Goal: Check status: Check status

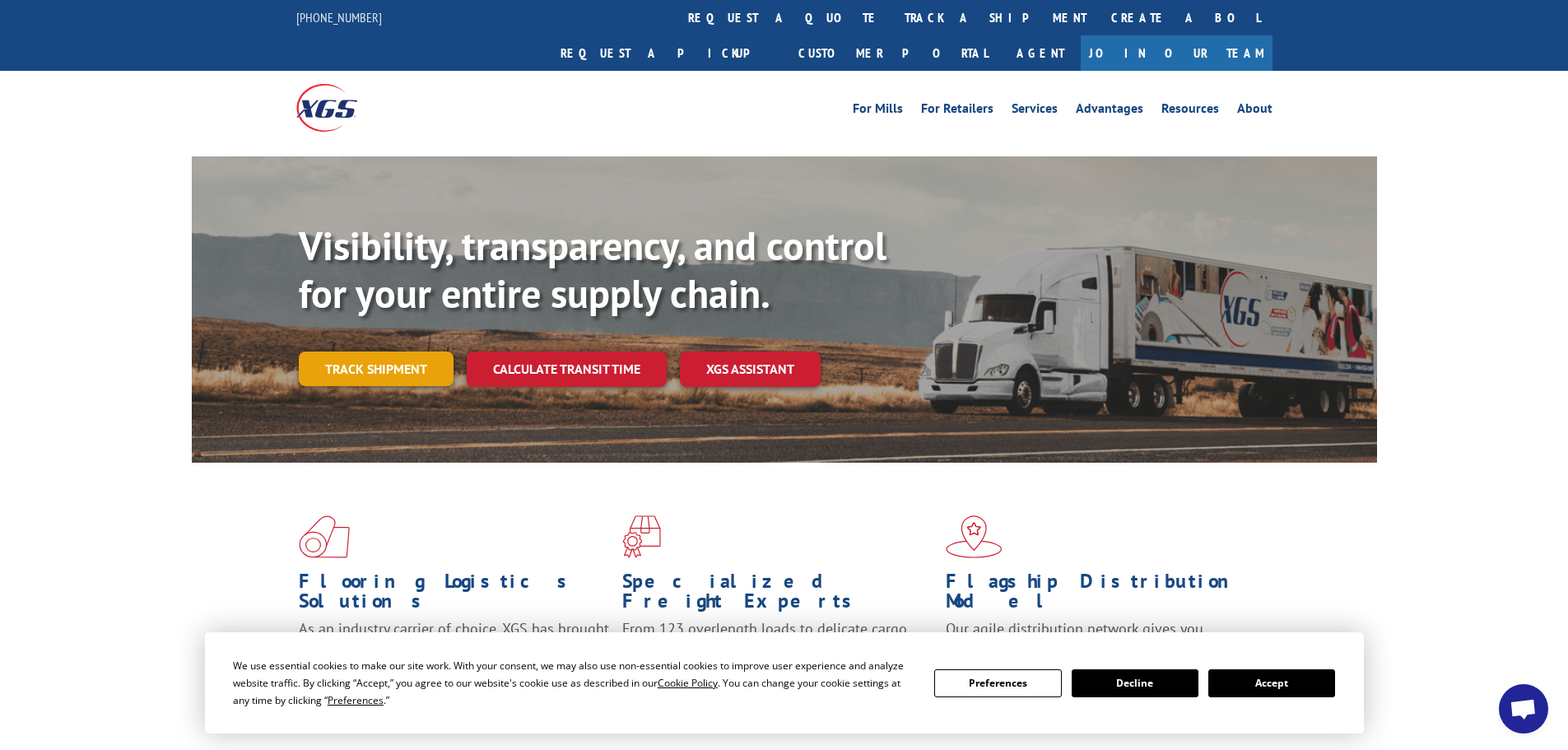
click at [396, 351] on link "Track shipment" at bounding box center [377, 368] width 155 height 34
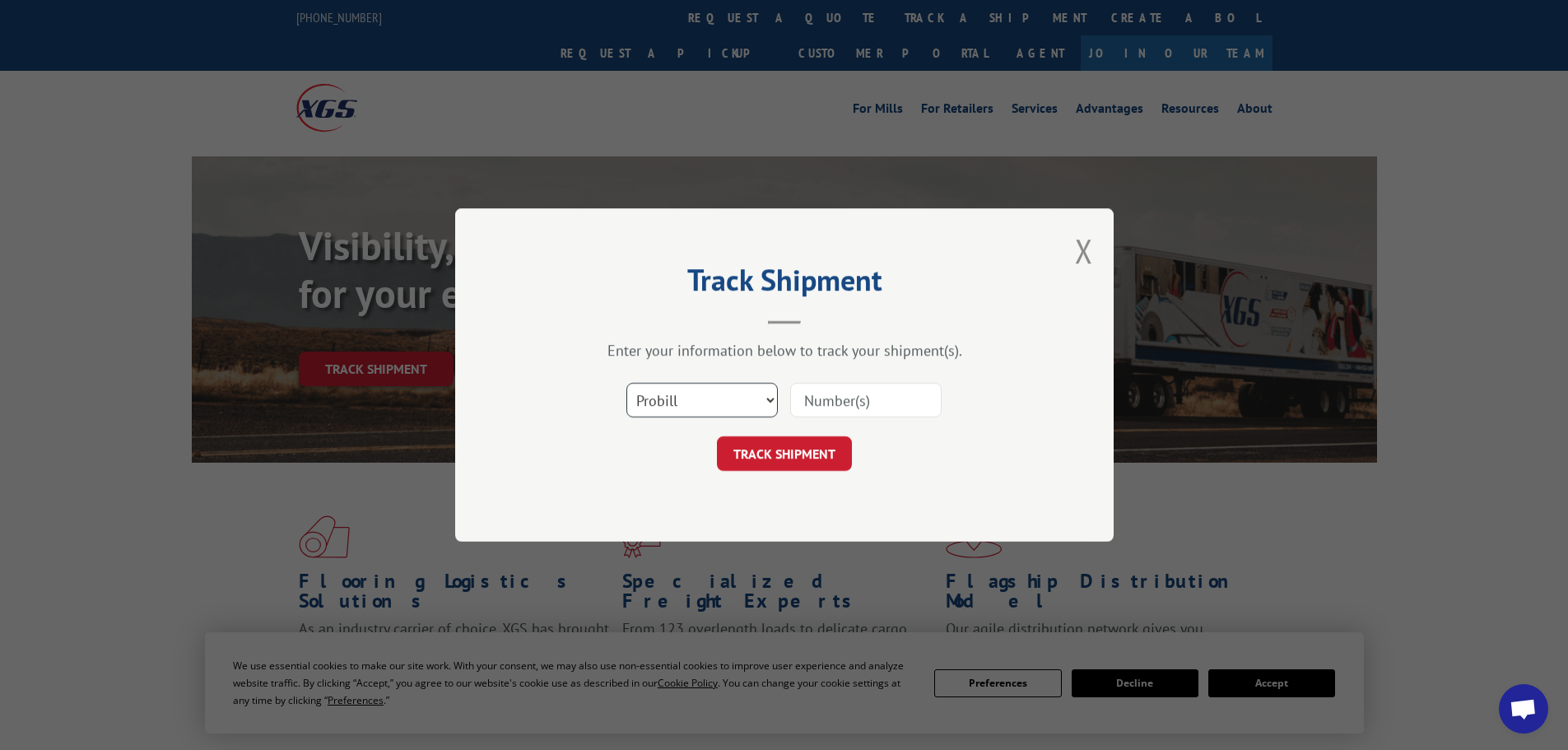
click at [736, 404] on select "Select category... Probill BOL PO" at bounding box center [702, 400] width 151 height 34
select select "bol"
click at [626, 383] on select "Select category... Probill BOL PO" at bounding box center [702, 400] width 151 height 34
click at [828, 411] on input at bounding box center [865, 400] width 151 height 34
paste input "2598361500"
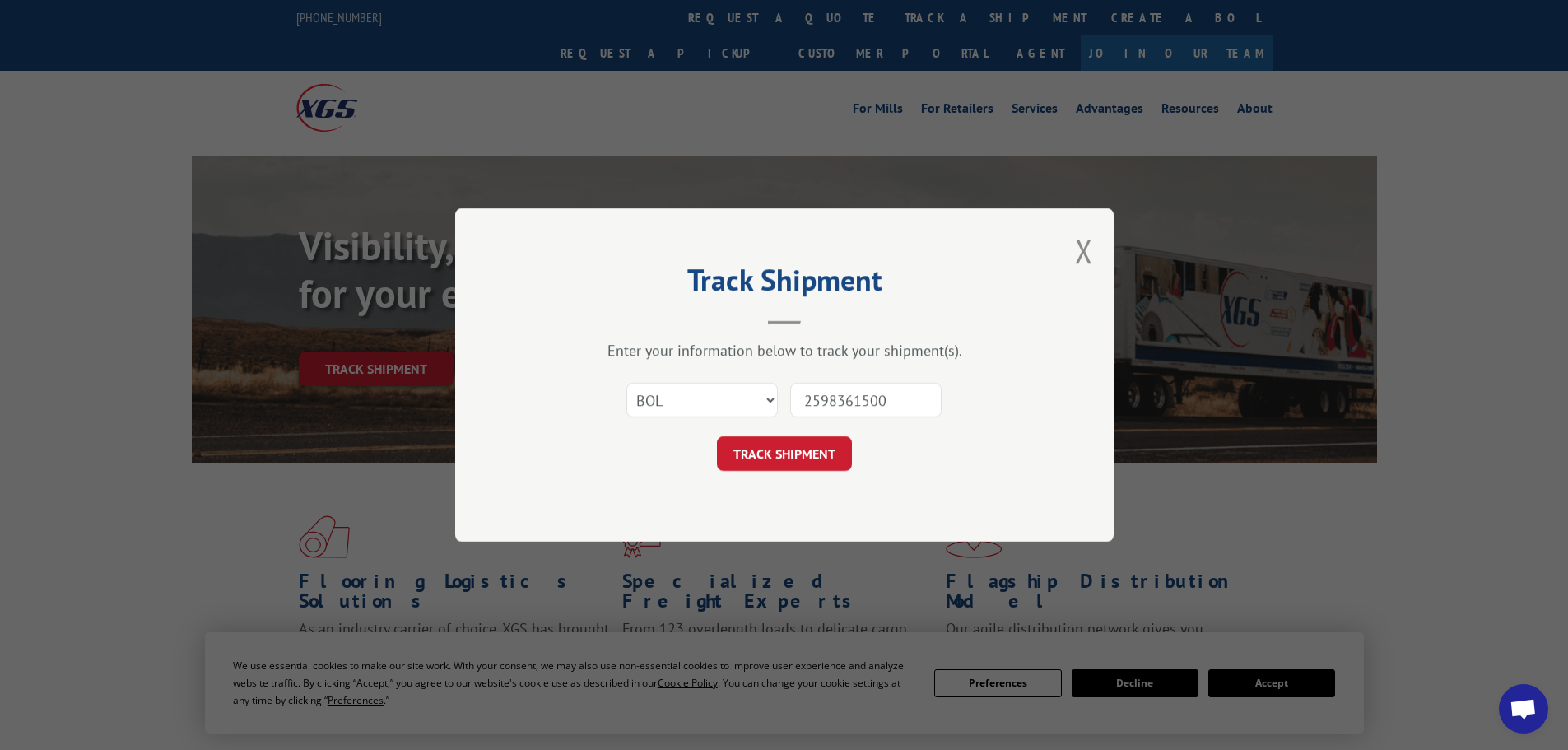
type input "2598361500"
click at [655, 397] on select "Select category... Probill BOL PO" at bounding box center [702, 400] width 151 height 34
select select "probill"
click at [626, 383] on select "Select category... Probill BOL PO" at bounding box center [702, 400] width 151 height 34
click at [790, 463] on button "TRACK SHIPMENT" at bounding box center [785, 454] width 135 height 34
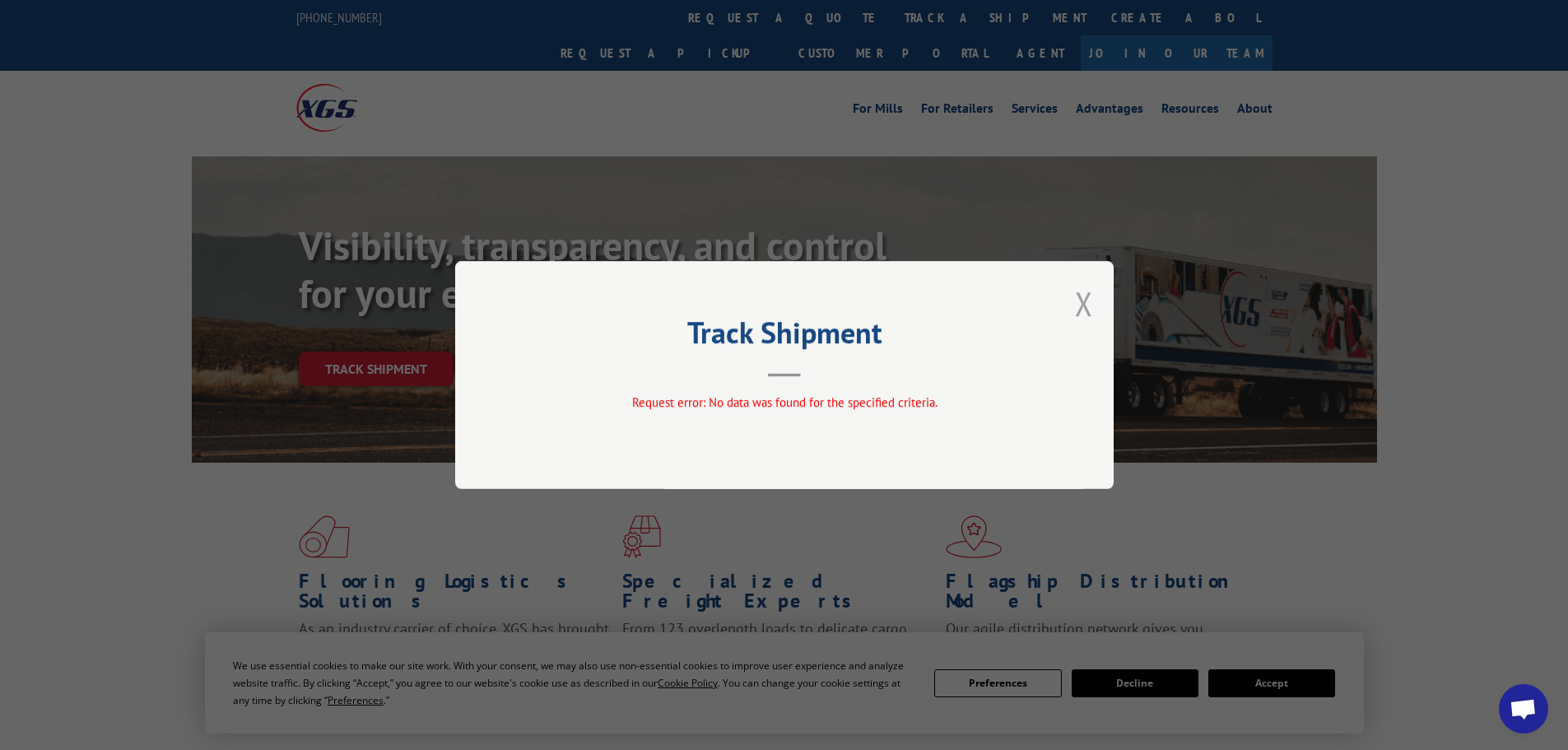
click at [1086, 303] on button "Close modal" at bounding box center [1084, 303] width 18 height 43
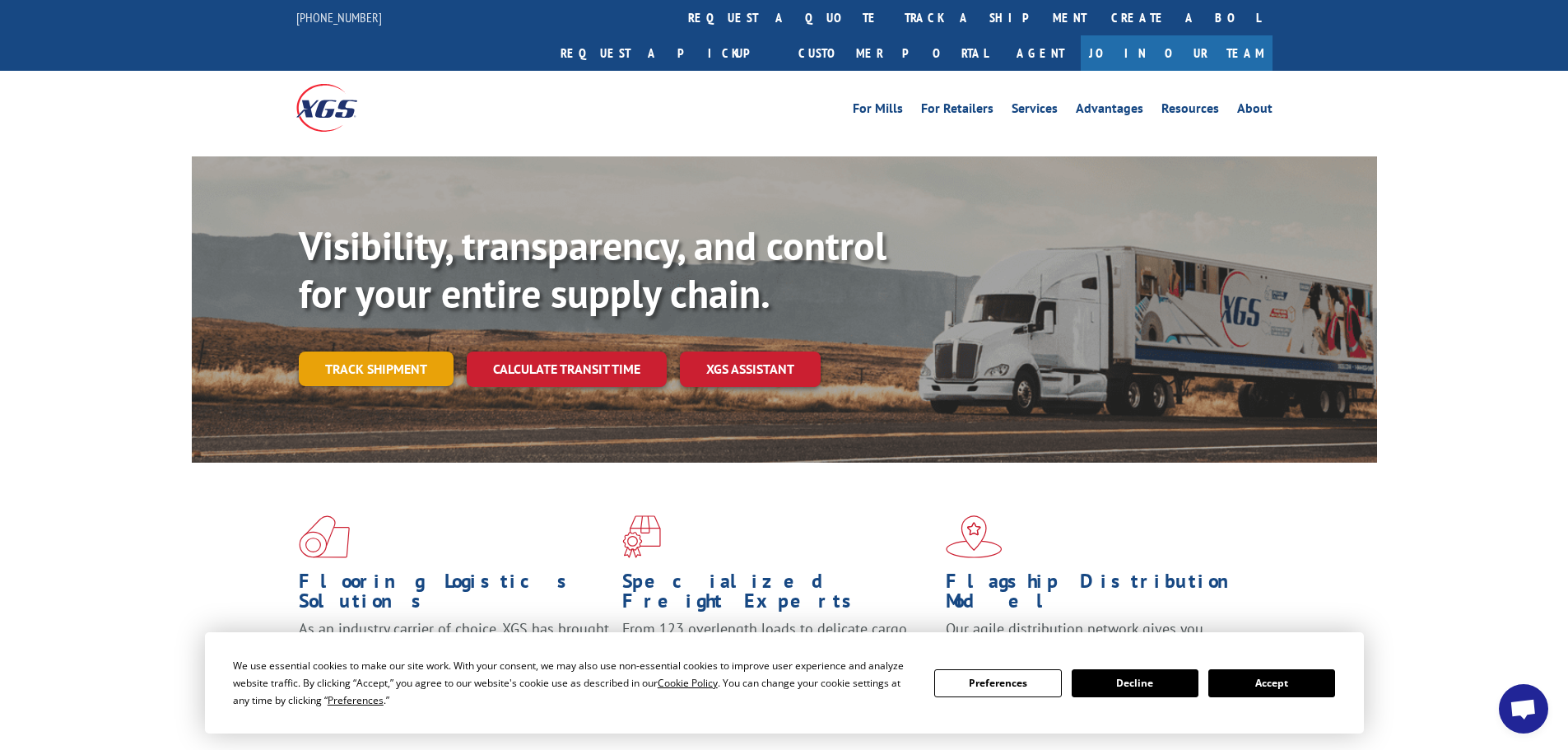
click at [350, 351] on link "Track shipment" at bounding box center [377, 368] width 155 height 34
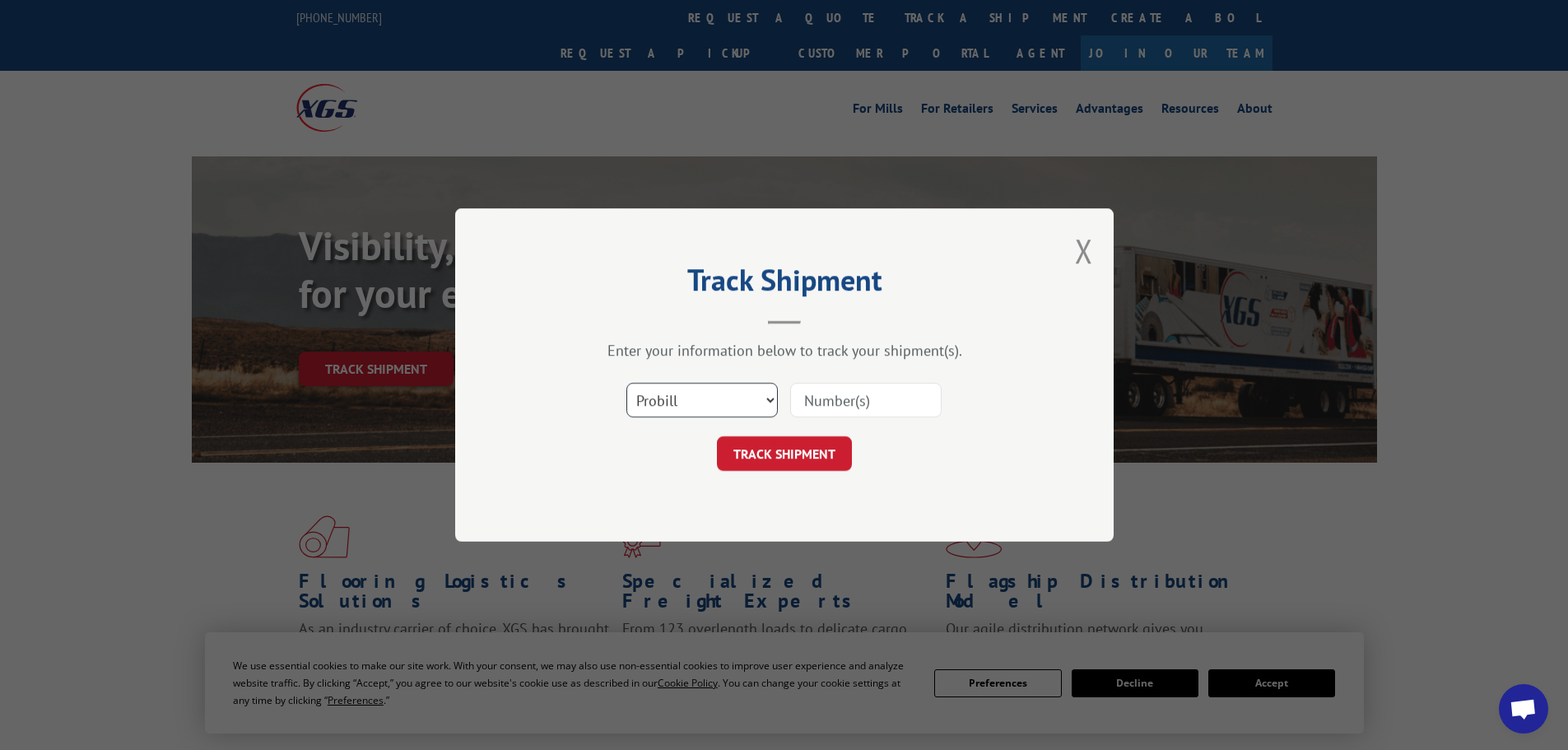
click at [698, 403] on select "Select category... Probill BOL PO" at bounding box center [702, 400] width 151 height 34
select select "po"
click at [626, 383] on select "Select category... Probill BOL PO" at bounding box center [702, 400] width 151 height 34
click at [840, 389] on input at bounding box center [865, 400] width 151 height 34
paste input "86501364"
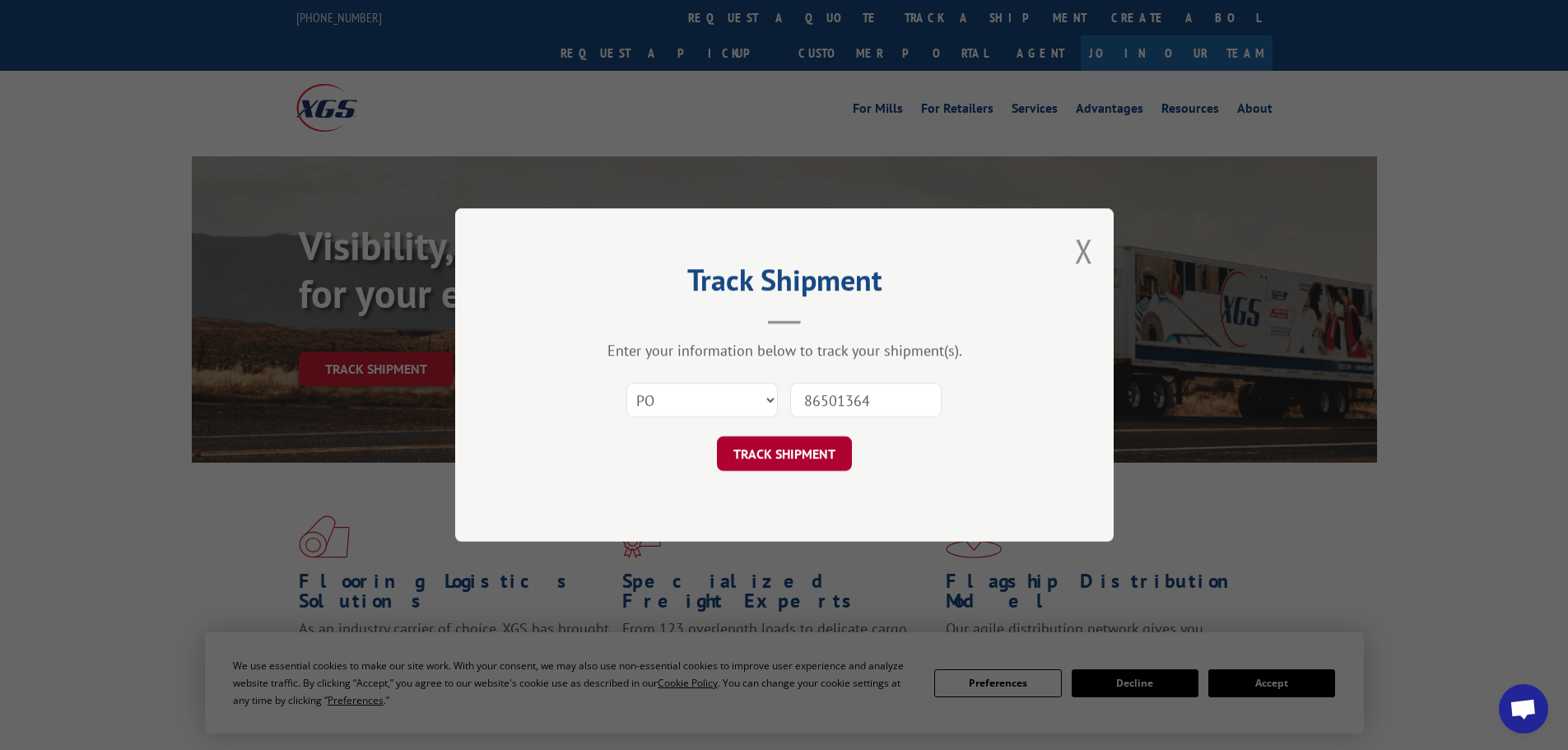
type input "86501364"
click at [765, 468] on button "TRACK SHIPMENT" at bounding box center [785, 454] width 135 height 34
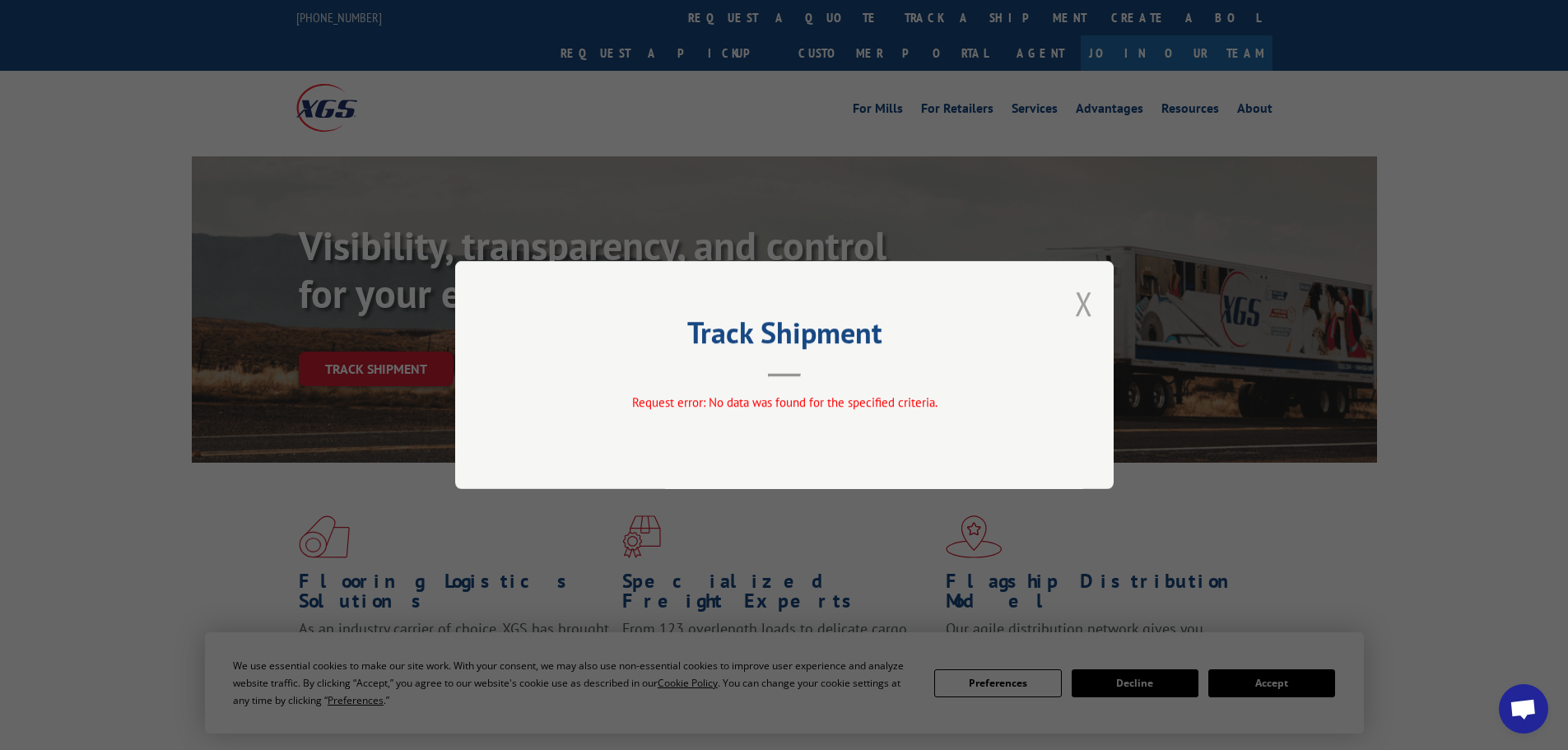
click at [1089, 292] on button "Close modal" at bounding box center [1084, 303] width 18 height 43
